Goal: Download file/media

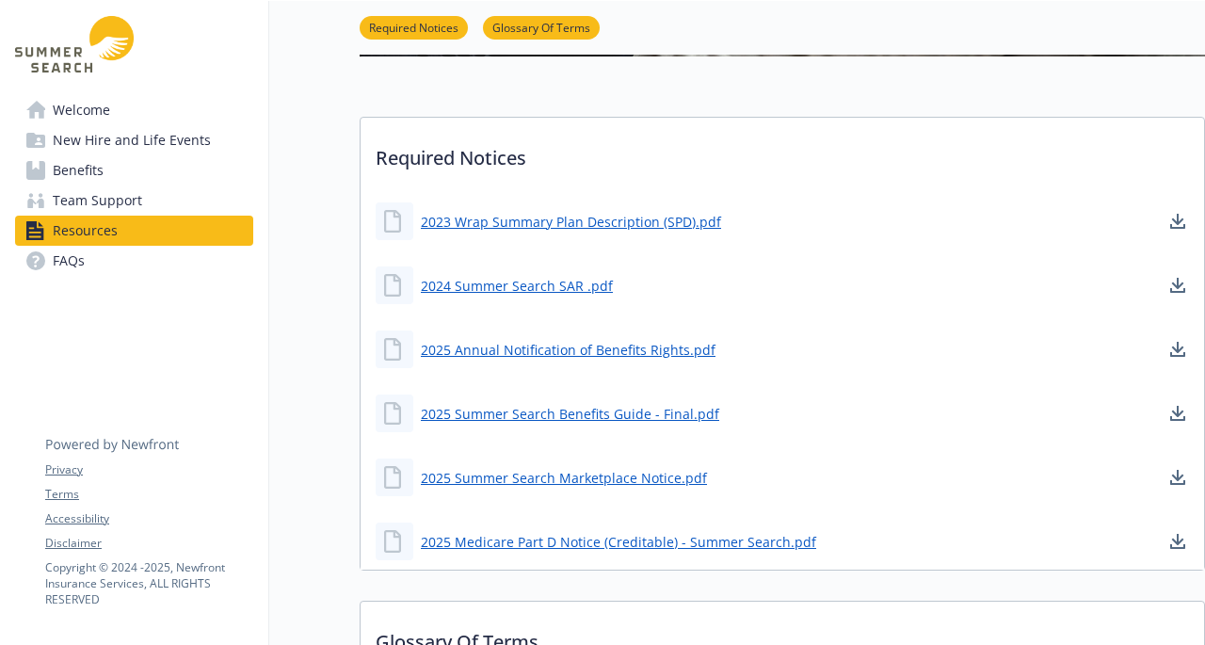
scroll to position [438, 0]
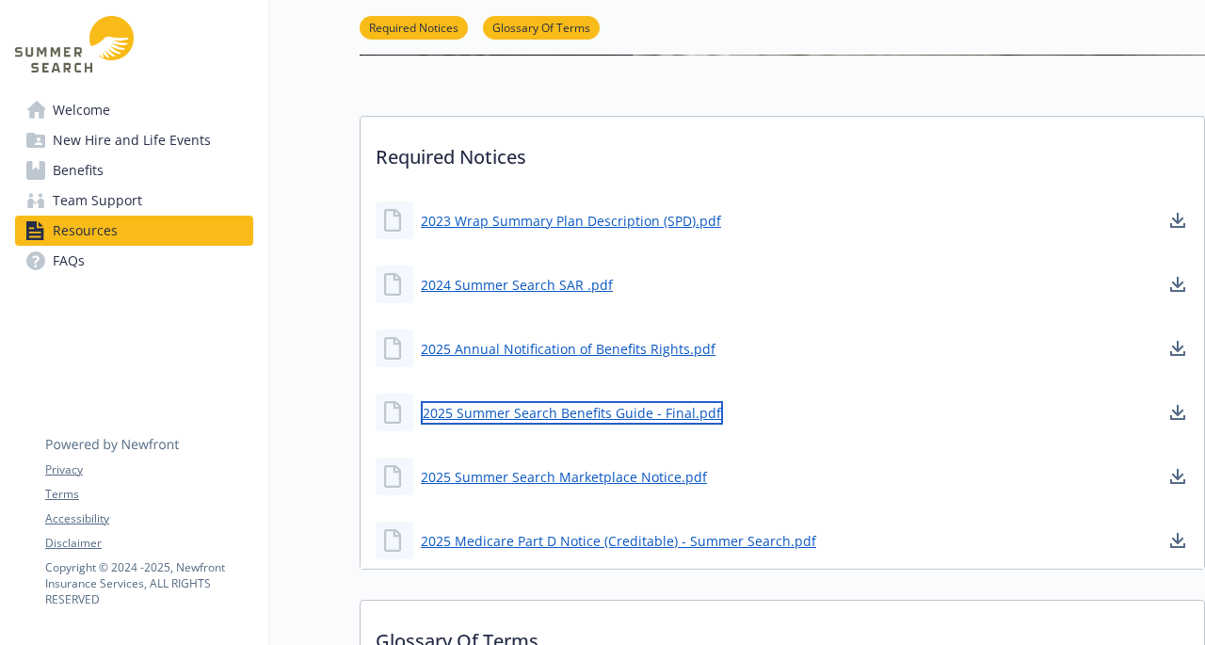
click at [593, 409] on link "2025 Summer Search Benefits Guide - Final.pdf" at bounding box center [572, 413] width 302 height 24
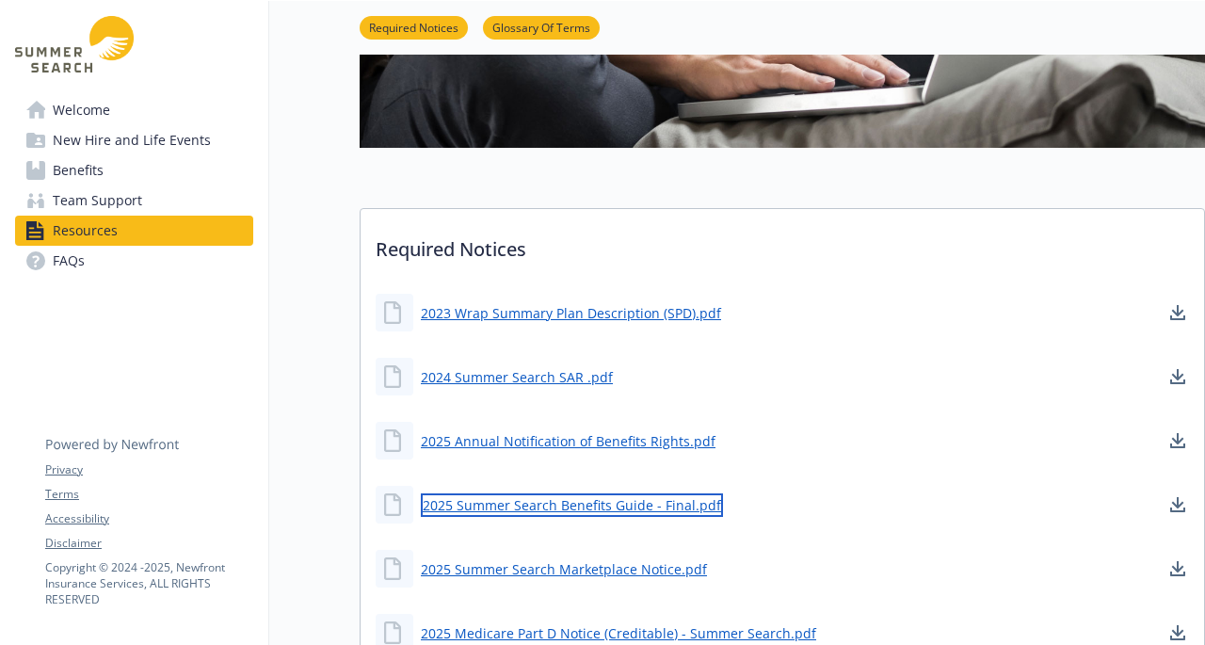
scroll to position [345, 0]
